Goal: Ask a question

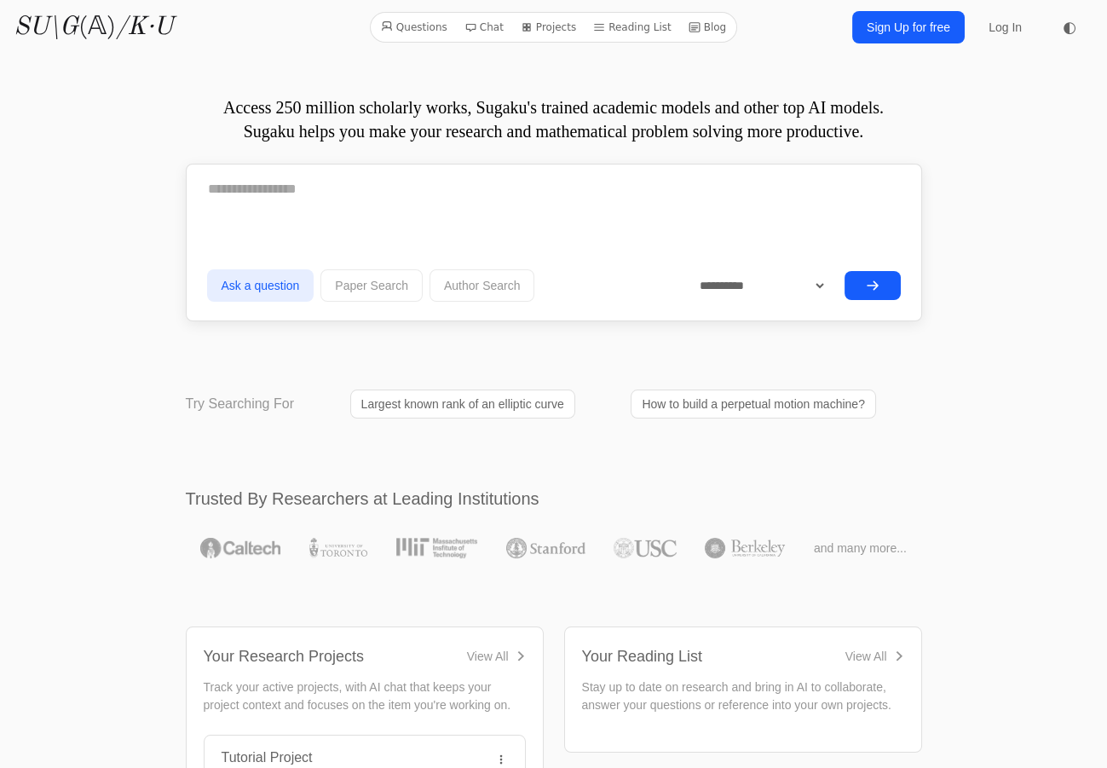
click at [432, 222] on form "**********" at bounding box center [554, 237] width 694 height 139
click at [386, 181] on textarea at bounding box center [554, 189] width 694 height 43
type textarea "*"
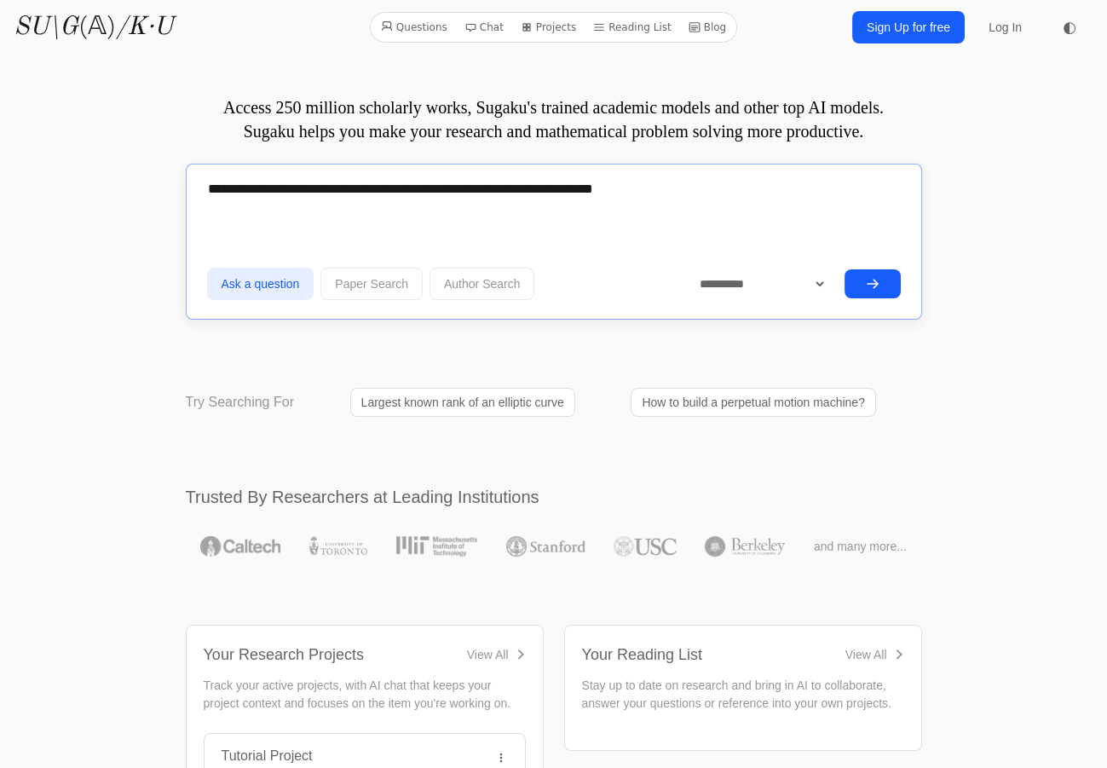
type textarea "**********"
click at [881, 281] on button "submit" at bounding box center [872, 283] width 56 height 29
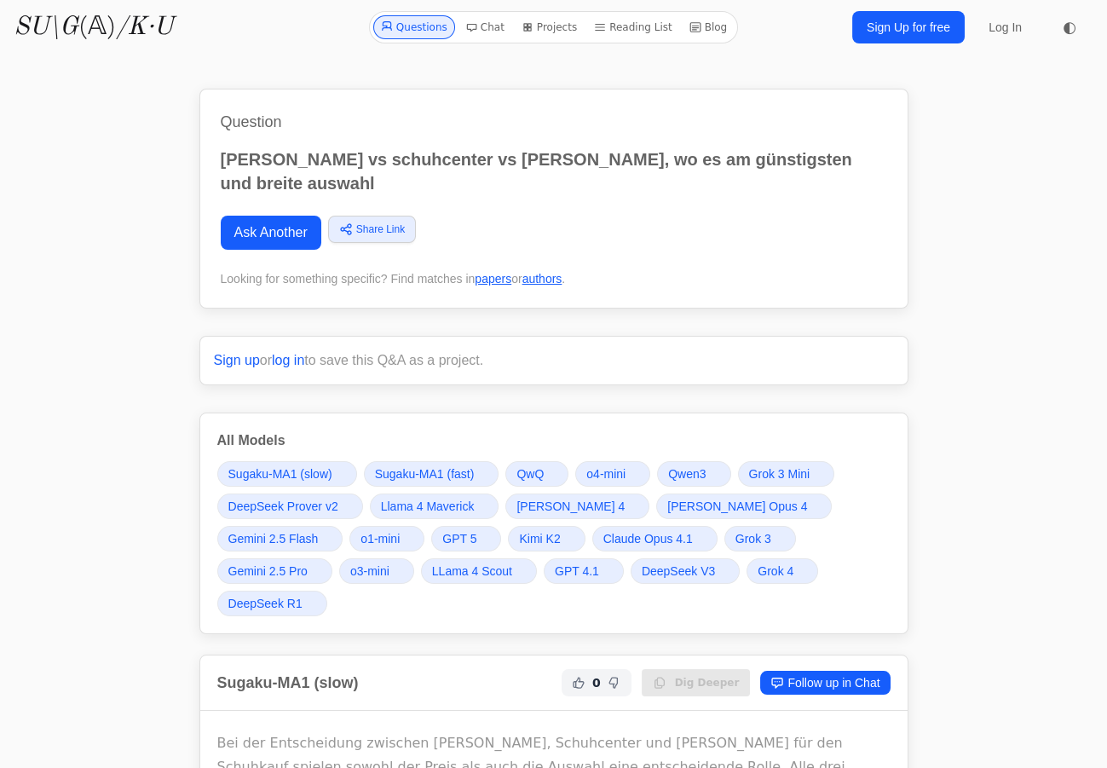
scroll to position [77, 0]
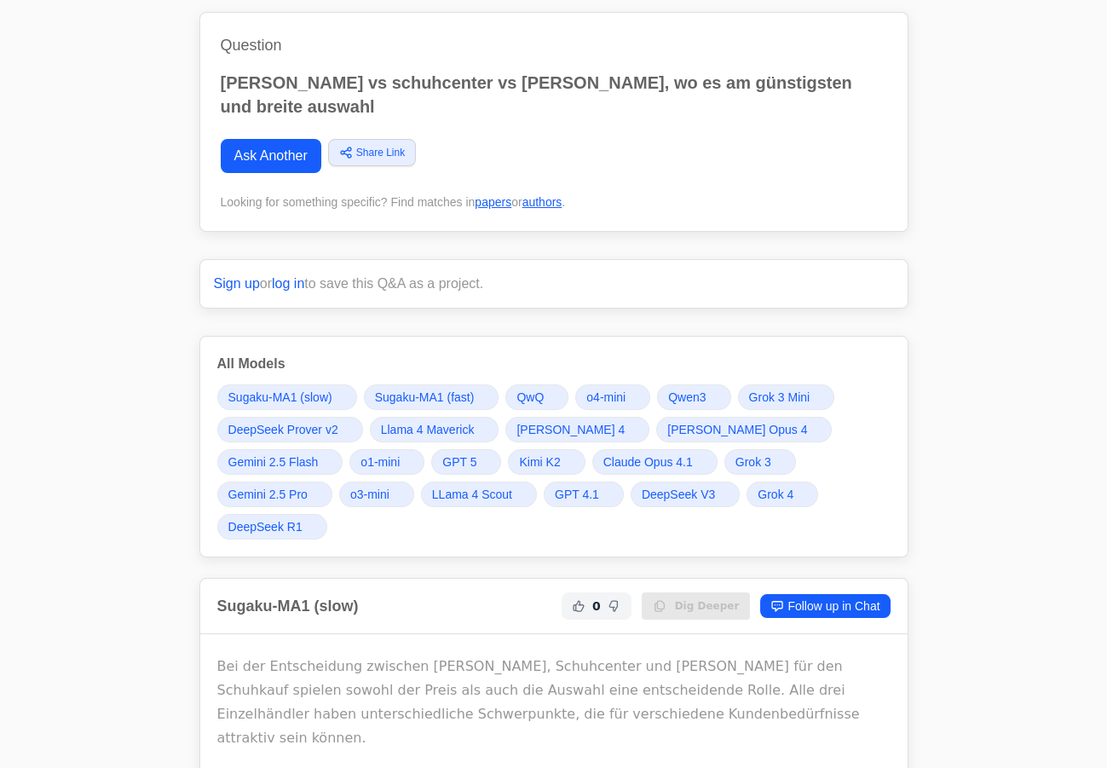
click at [308, 486] on span "Gemini 2.5 Pro" at bounding box center [267, 494] width 79 height 17
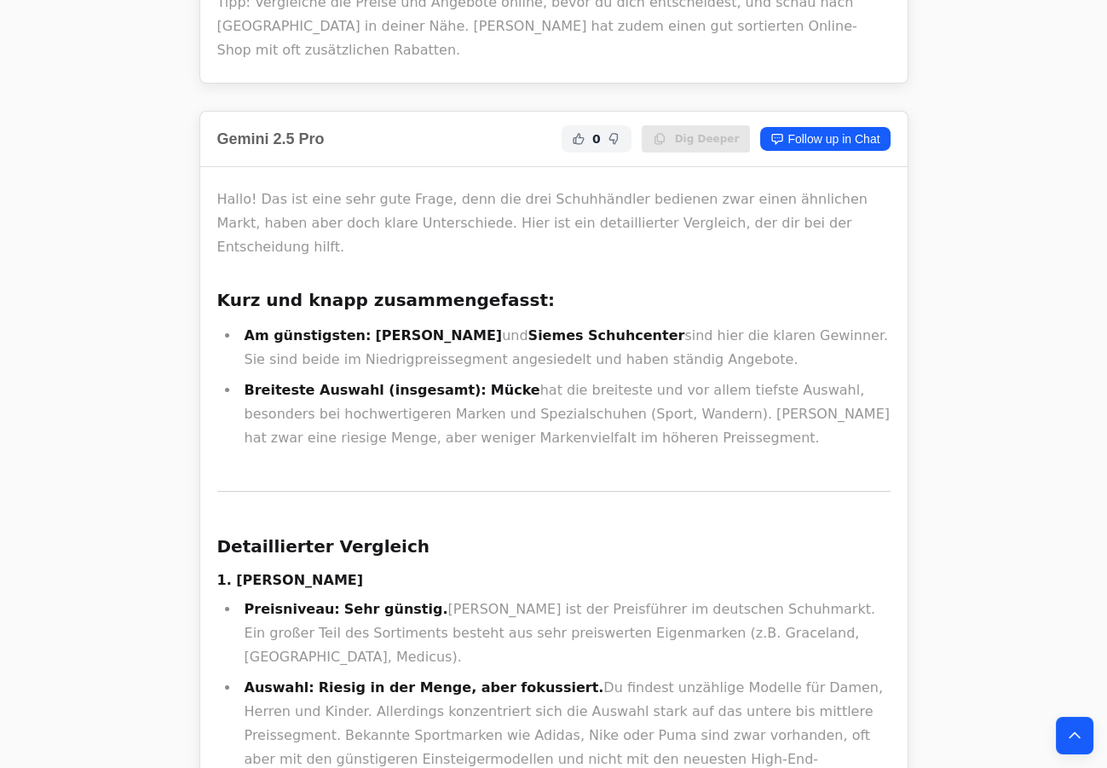
scroll to position [23518, 0]
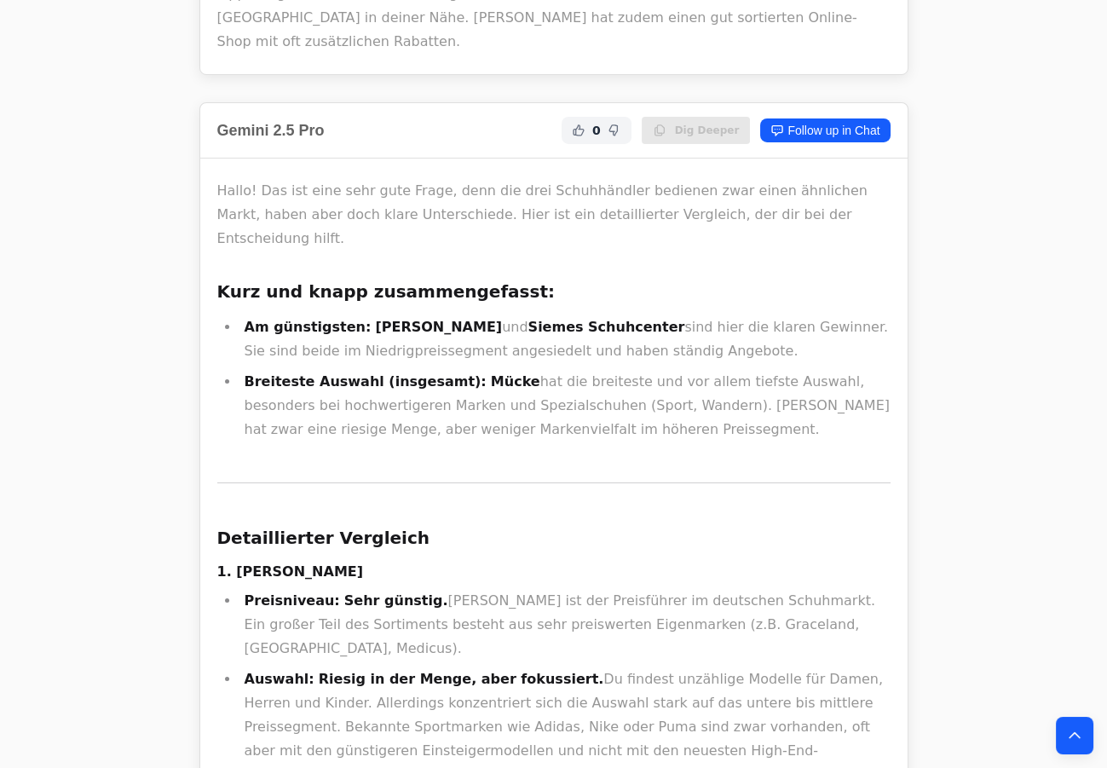
drag, startPoint x: 562, startPoint y: 226, endPoint x: 491, endPoint y: 136, distance: 114.6
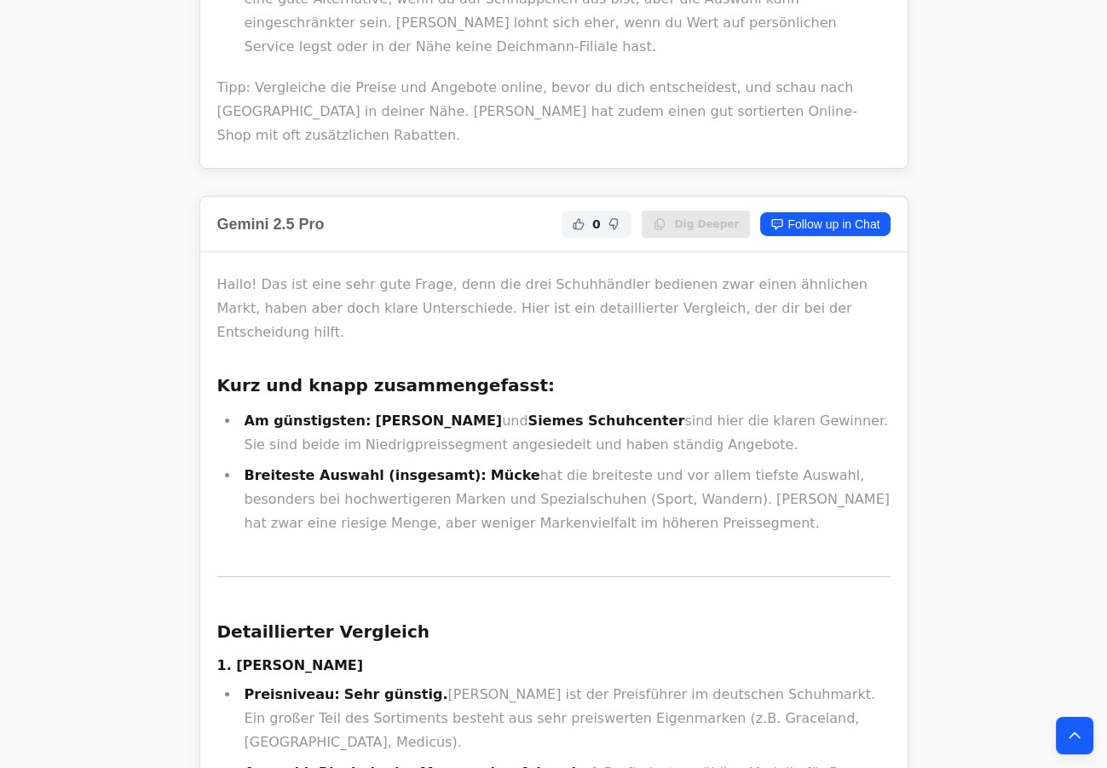
drag, startPoint x: 502, startPoint y: 270, endPoint x: 504, endPoint y: 285, distance: 15.6
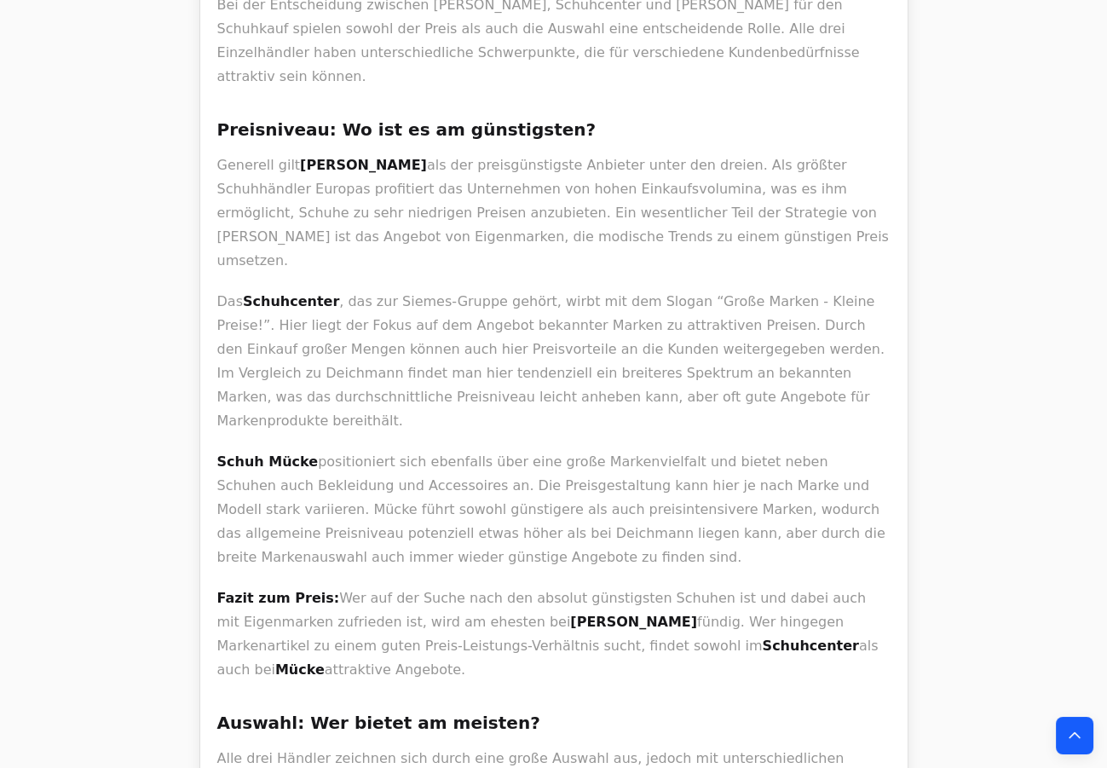
scroll to position [775, 0]
